Goal: Information Seeking & Learning: Learn about a topic

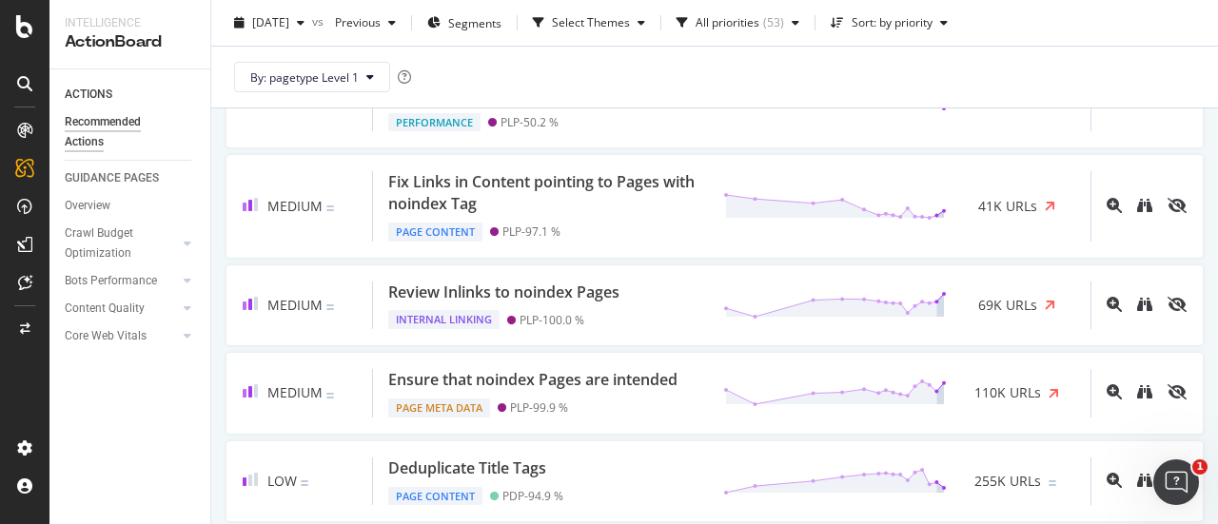
scroll to position [640, 0]
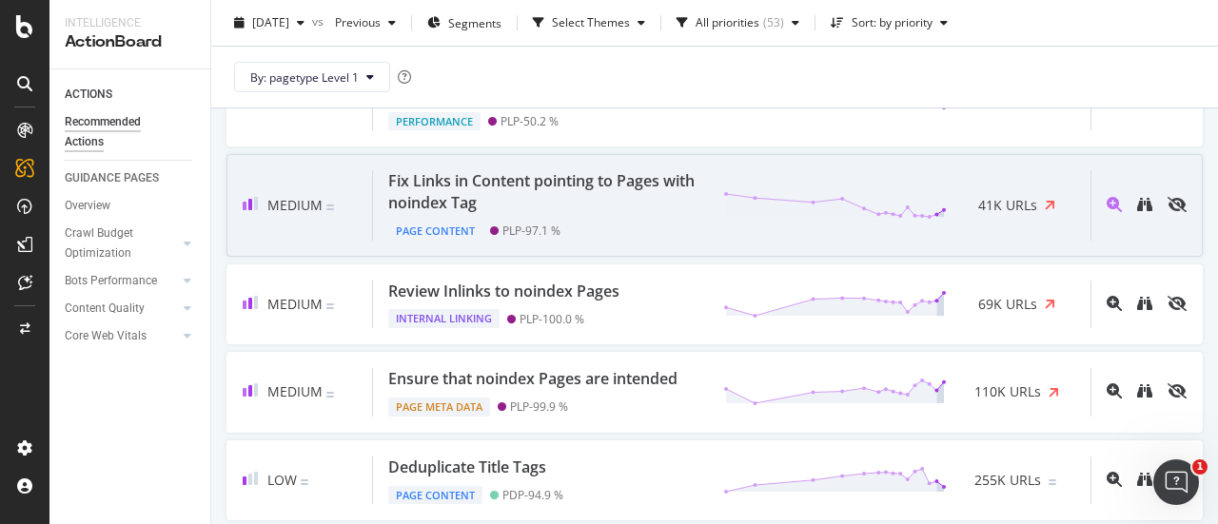
click at [586, 214] on div "Fix Links in Content pointing to Pages with noindex Tag" at bounding box center [544, 192] width 312 height 44
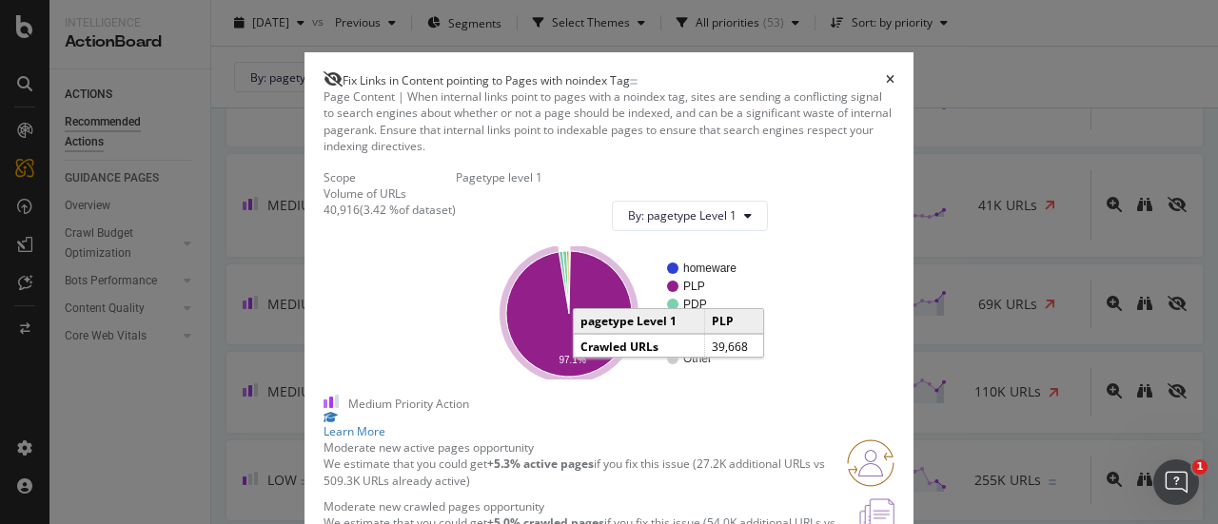
scroll to position [151, 0]
click at [632, 251] on icon "A chart." at bounding box center [569, 314] width 126 height 126
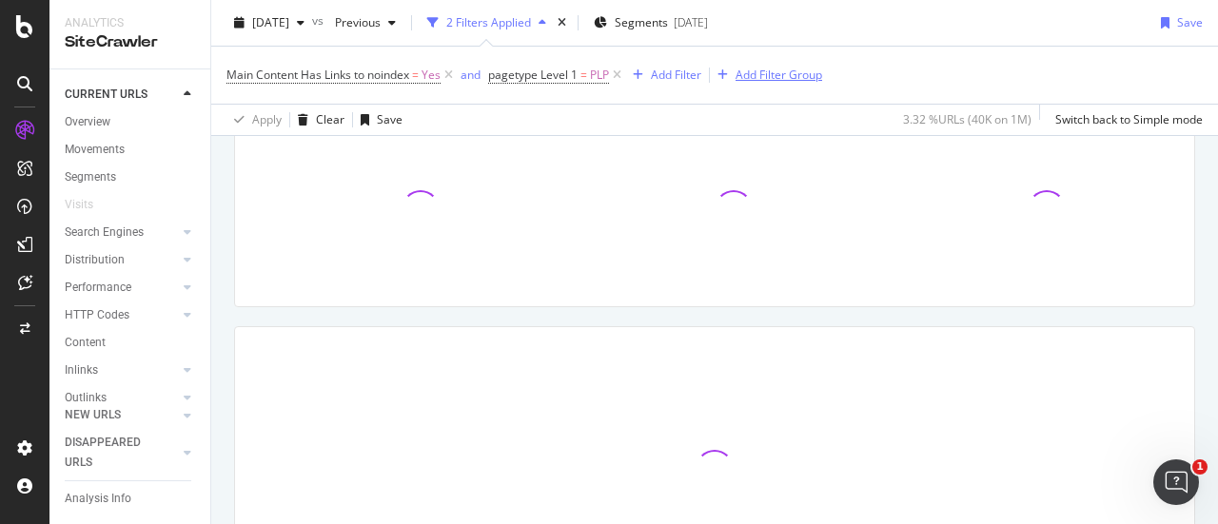
scroll to position [153, 0]
